Goal: Task Accomplishment & Management: Manage account settings

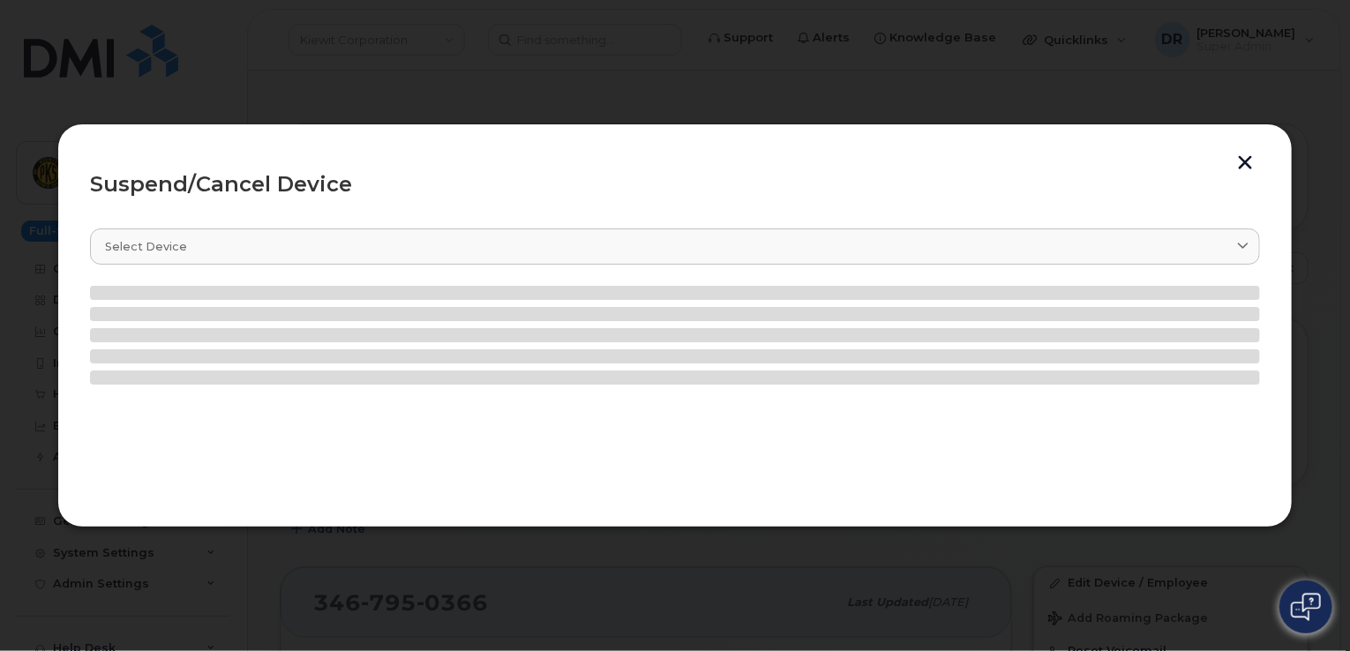
scroll to position [301, 0]
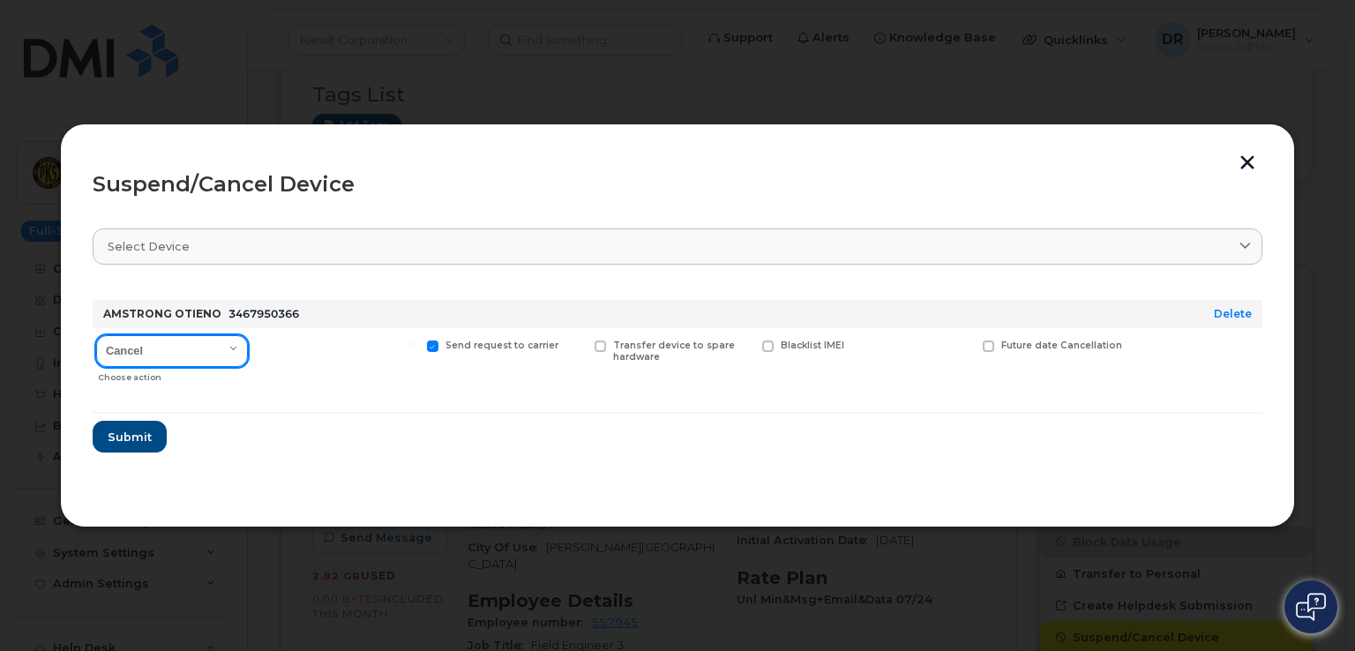
click at [171, 348] on select "Cancel Suspend - Reduced Rate Suspend - Full Rate Suspend - Lost Device/Stolen …" at bounding box center [172, 351] width 152 height 32
select select "[object Object]"
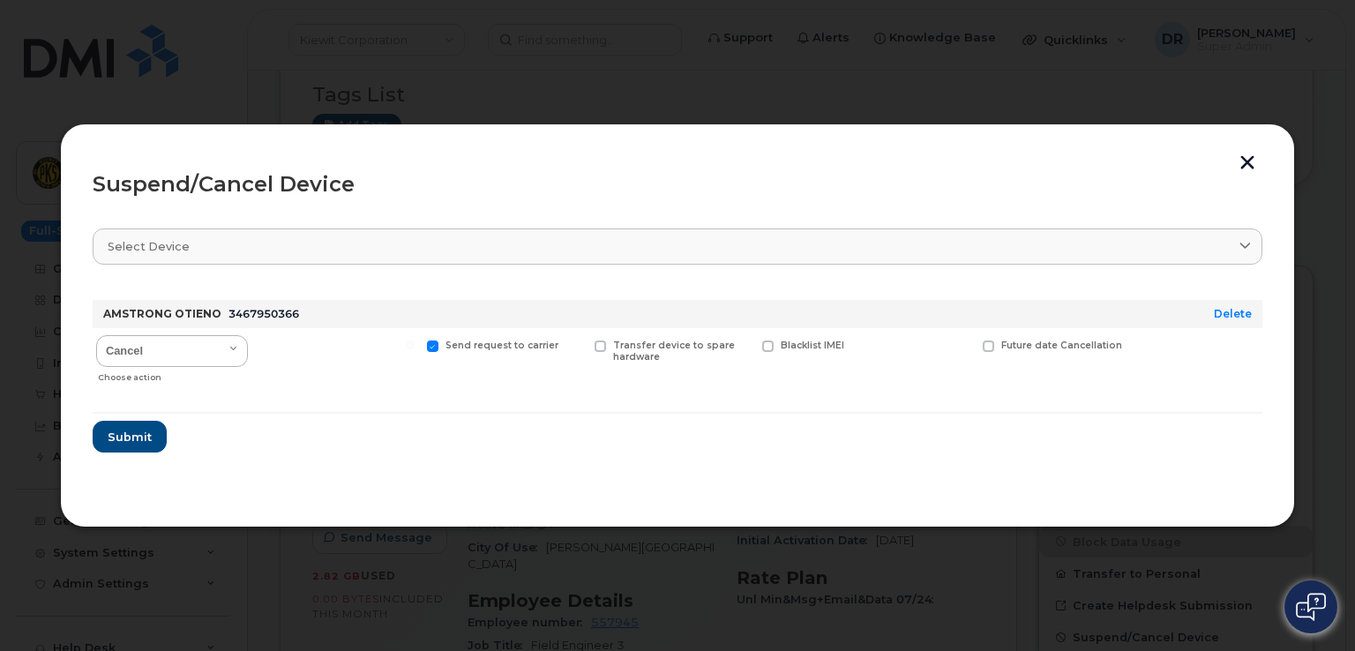
click at [415, 345] on input "Send request to carrier" at bounding box center [410, 345] width 9 height 9
checkbox input "false"
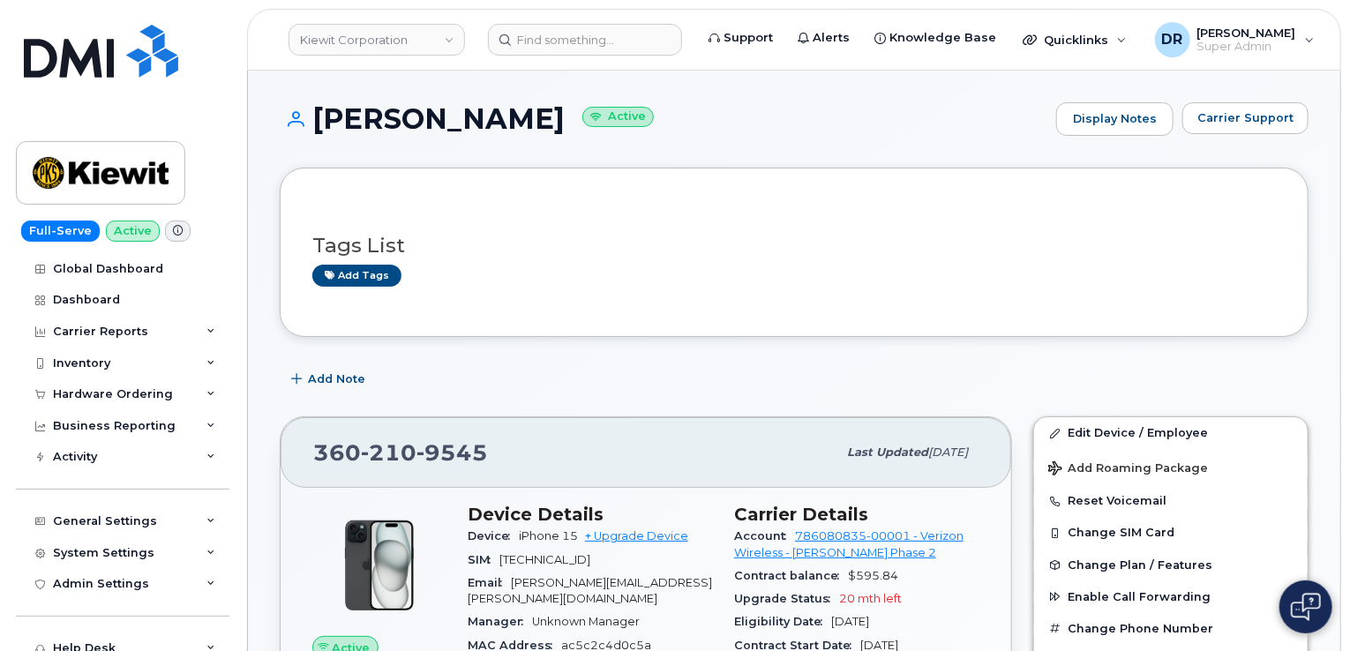
scroll to position [152, 0]
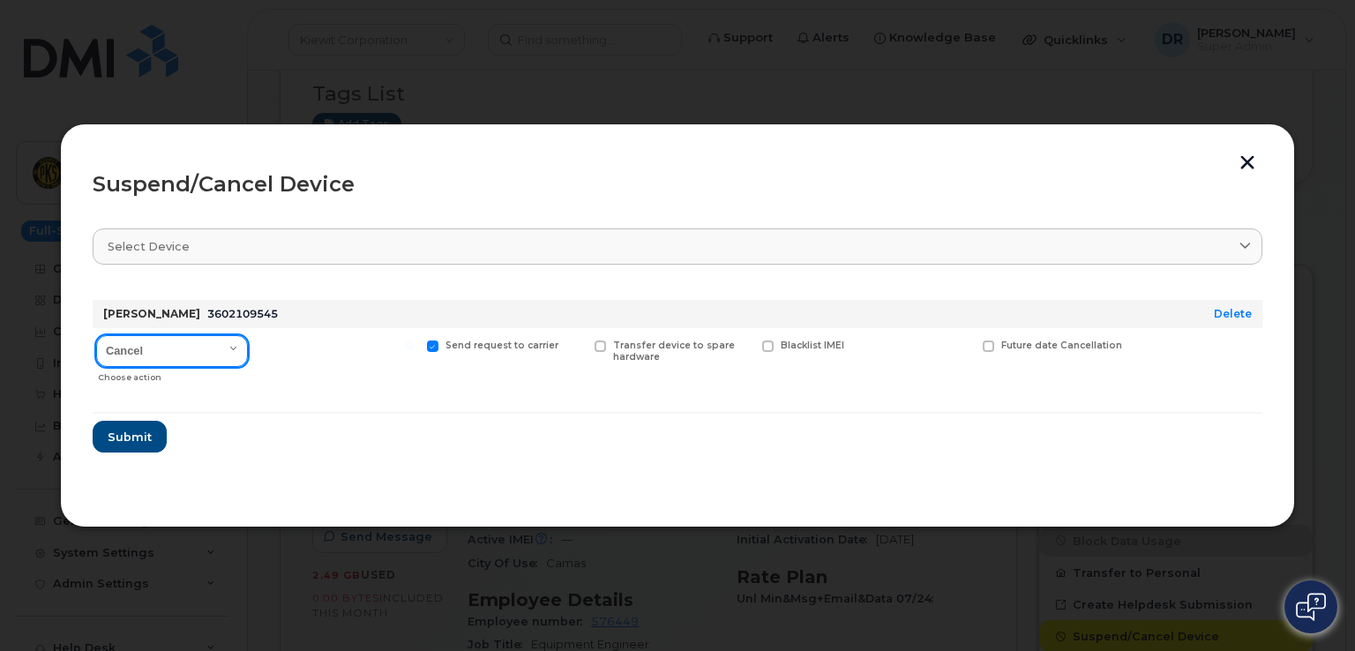
click at [171, 348] on select "Cancel Suspend - Reduced Rate Suspend - Full Rate Suspend - Lost Device/Stolen …" at bounding box center [172, 351] width 152 height 32
select select "[object Object]"
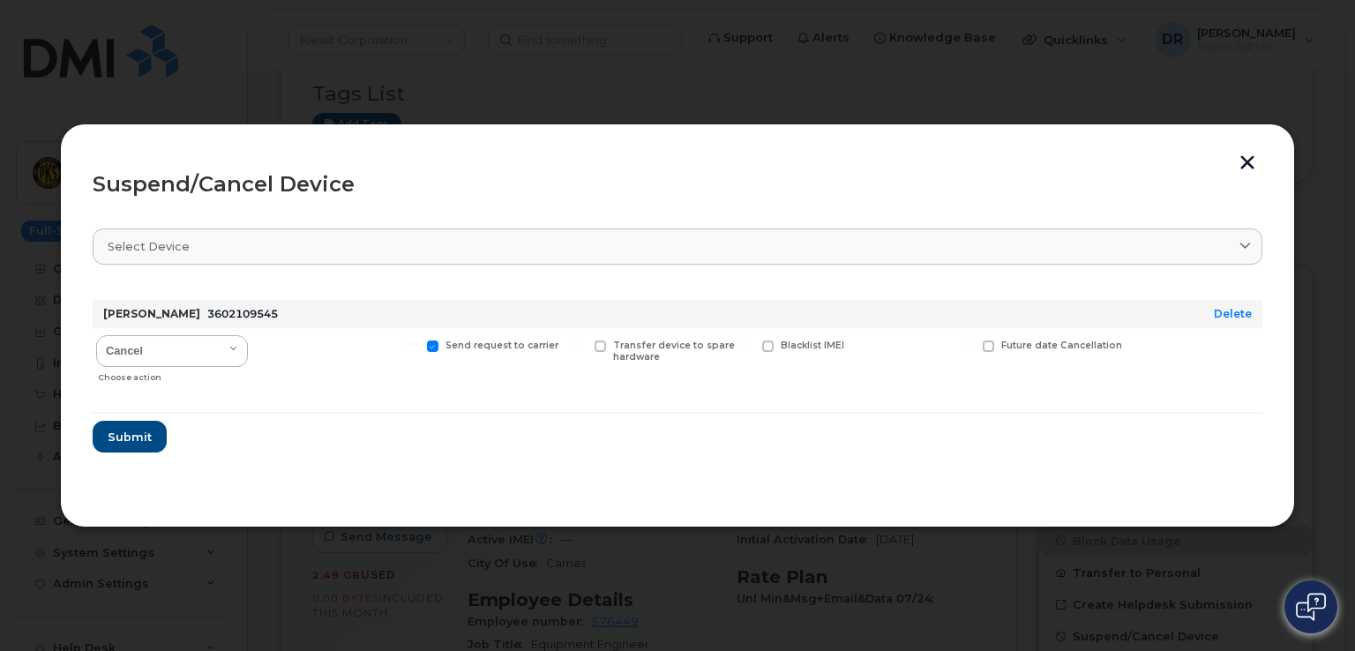
click at [415, 345] on input "Send request to carrier" at bounding box center [410, 345] width 9 height 9
checkbox input "false"
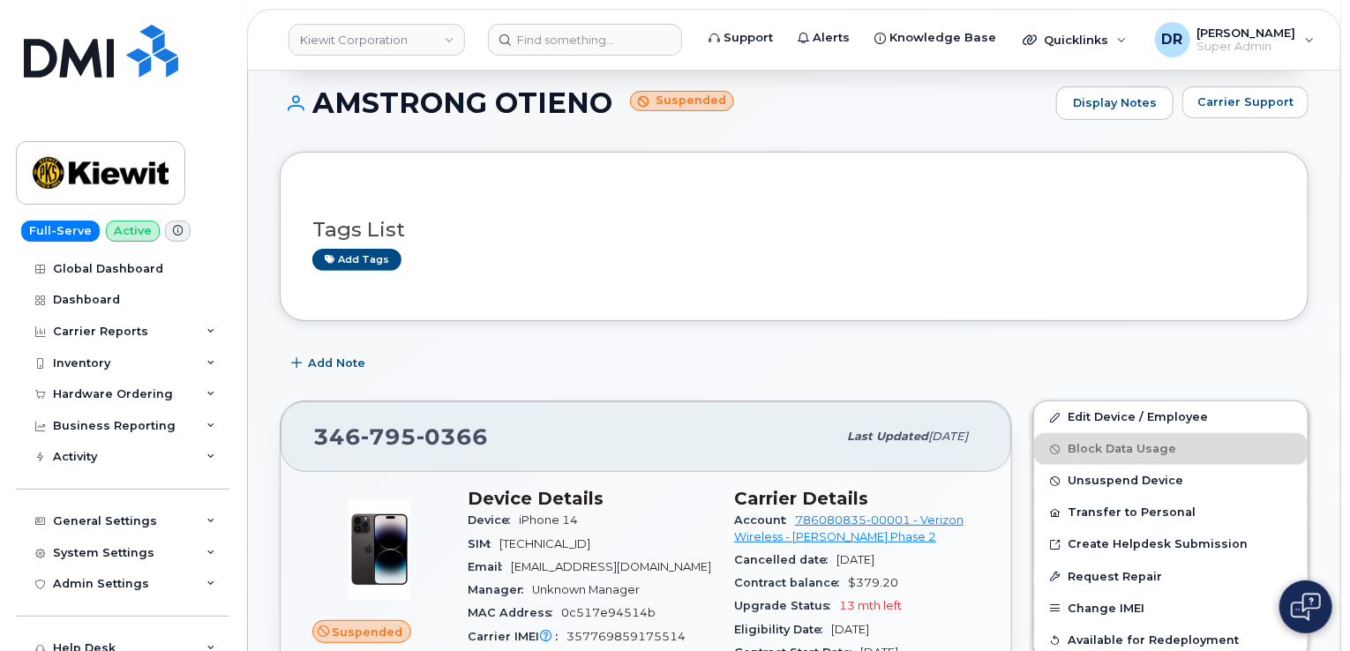
scroll to position [88, 0]
